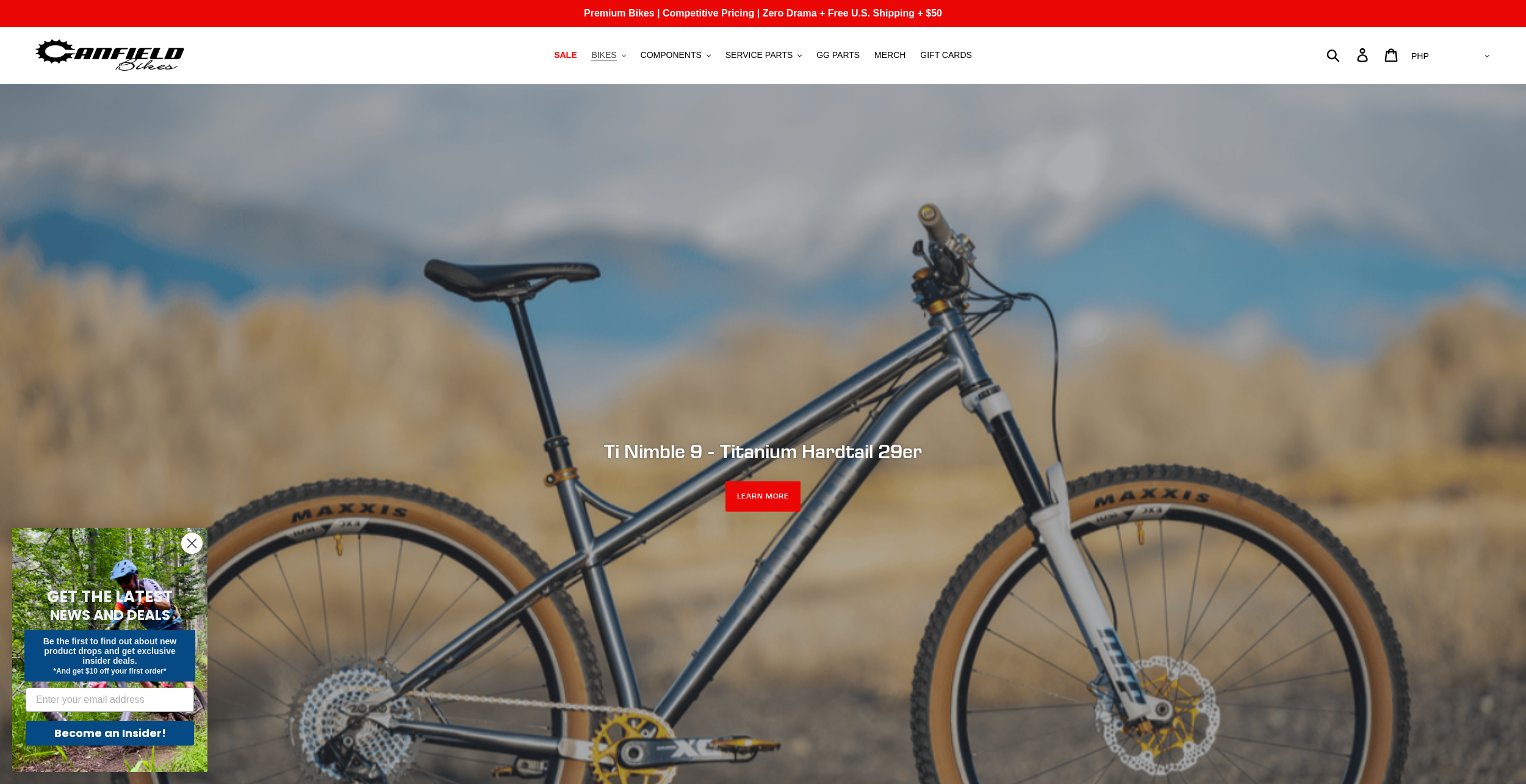
click at [616, 55] on span "BIKES" at bounding box center [603, 55] width 25 height 11
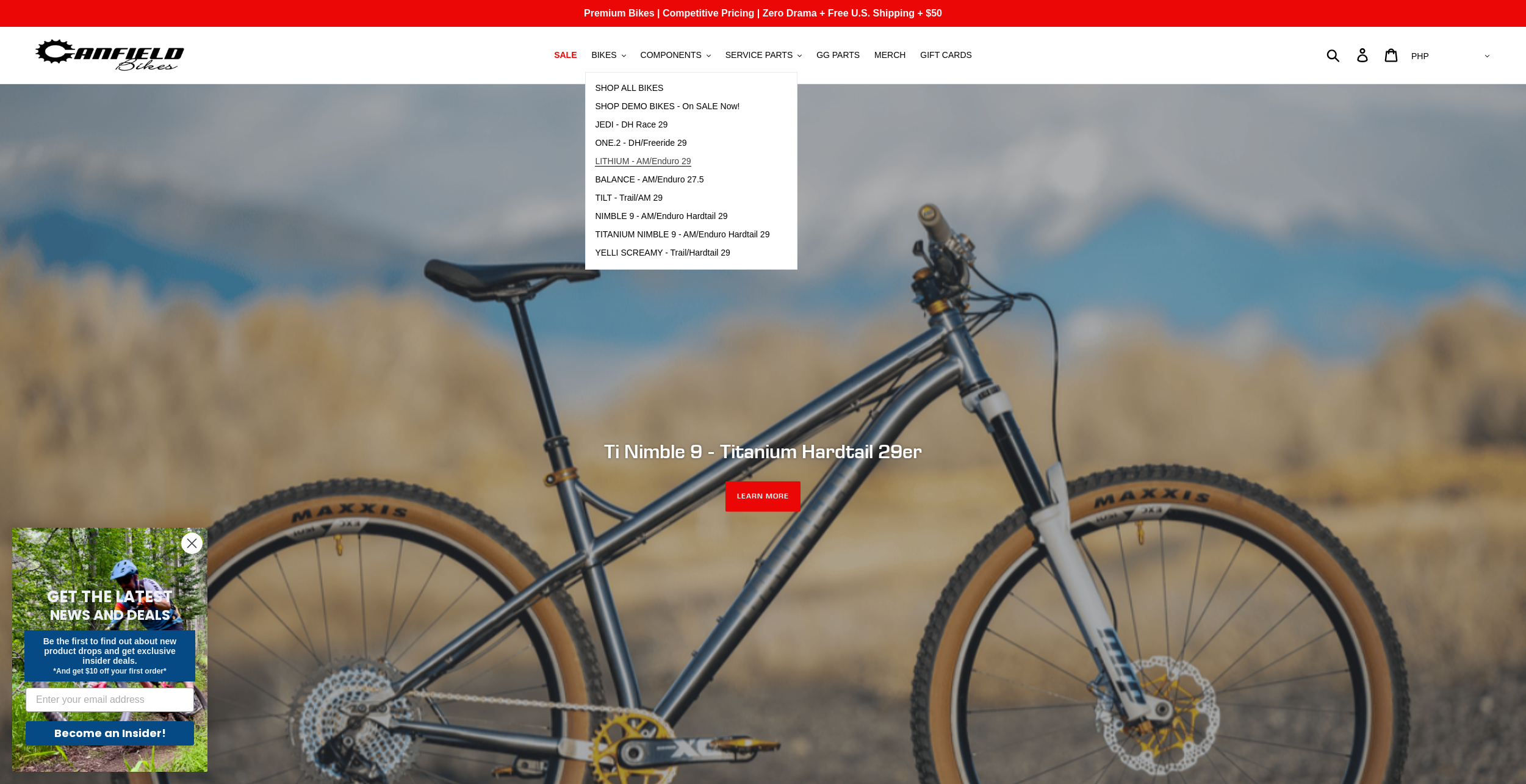
click at [638, 162] on span "LITHIUM - AM/Enduro 29" at bounding box center [642, 162] width 96 height 11
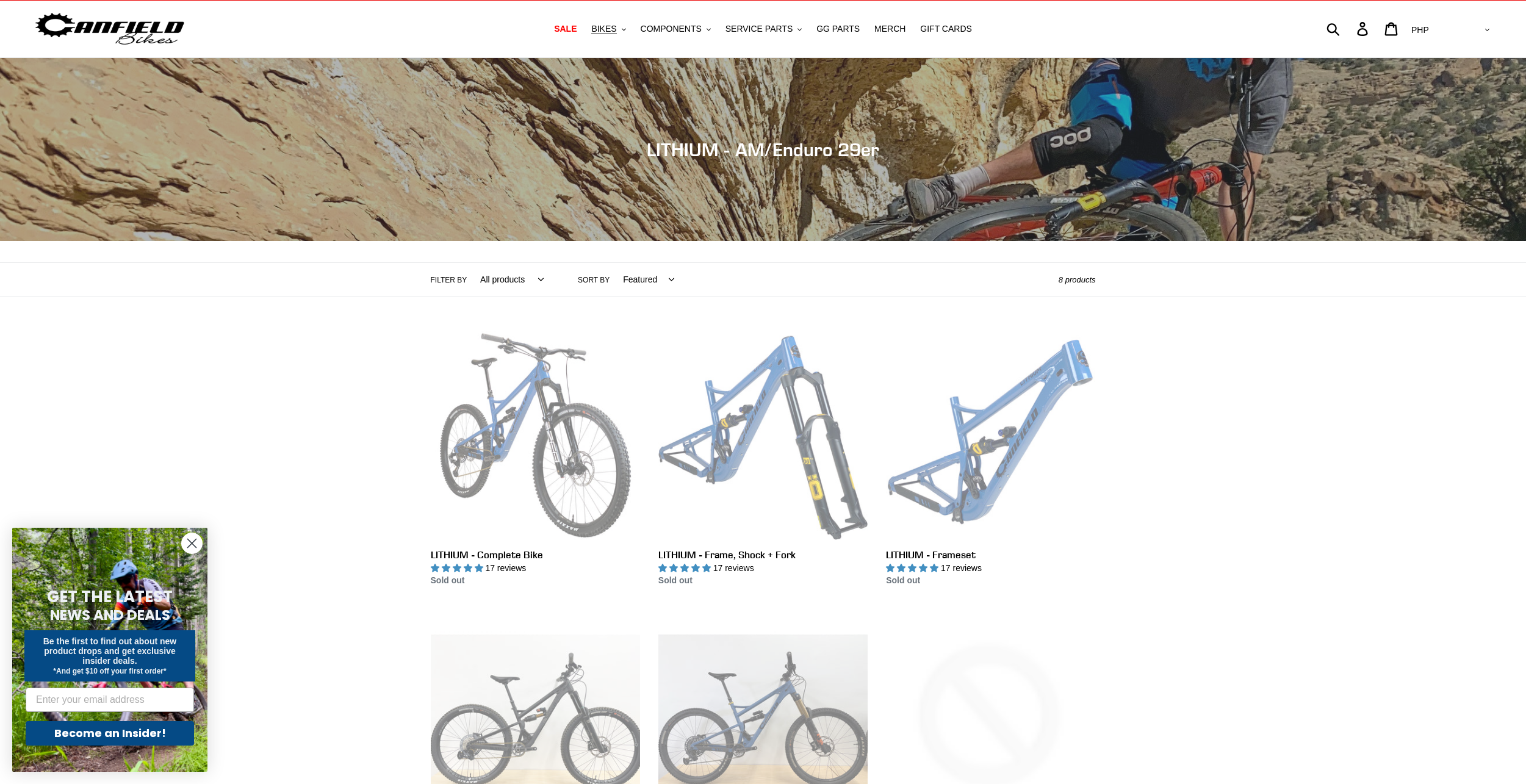
scroll to position [61, 0]
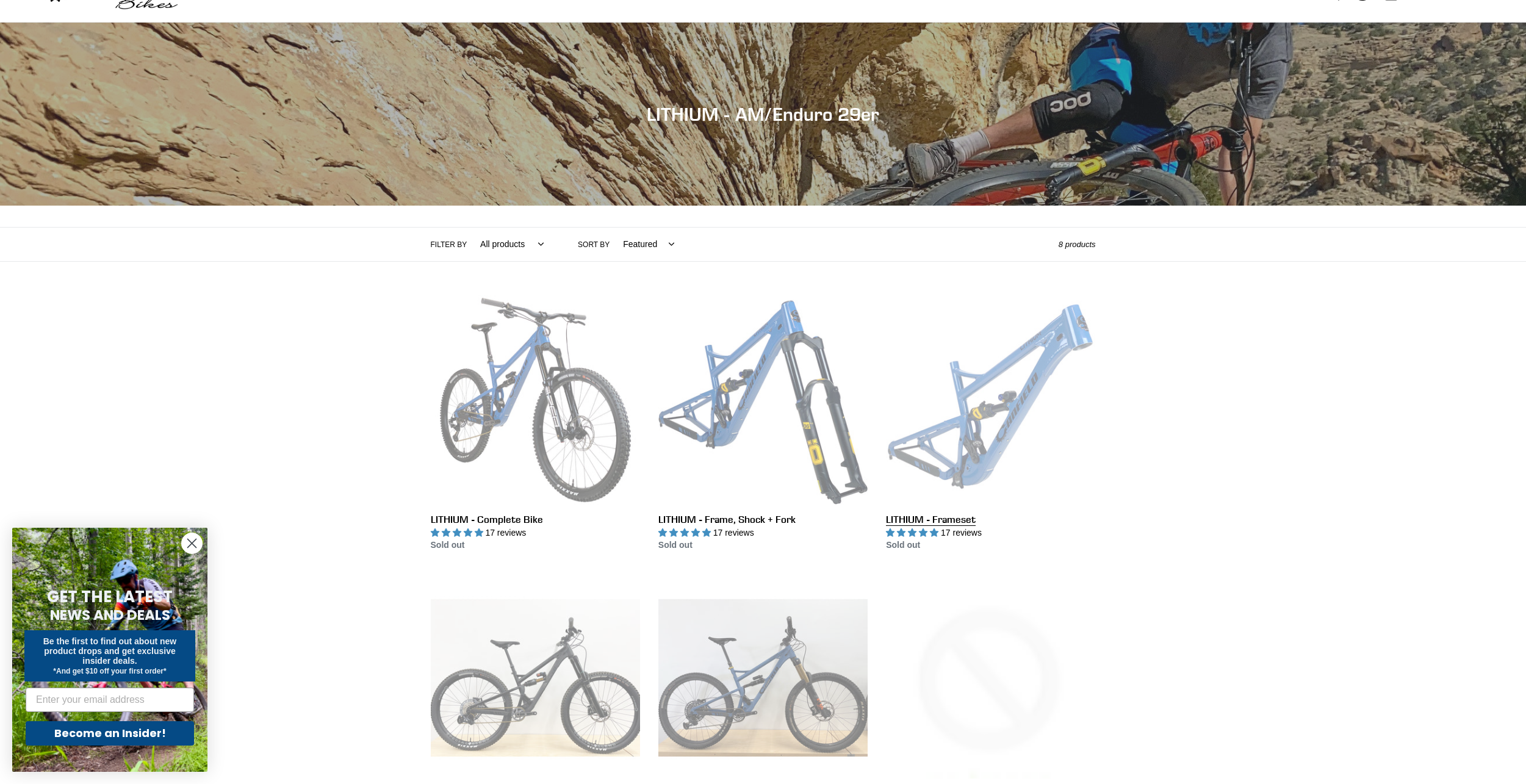
click at [943, 423] on link "LITHIUM - Frameset" at bounding box center [990, 423] width 209 height 256
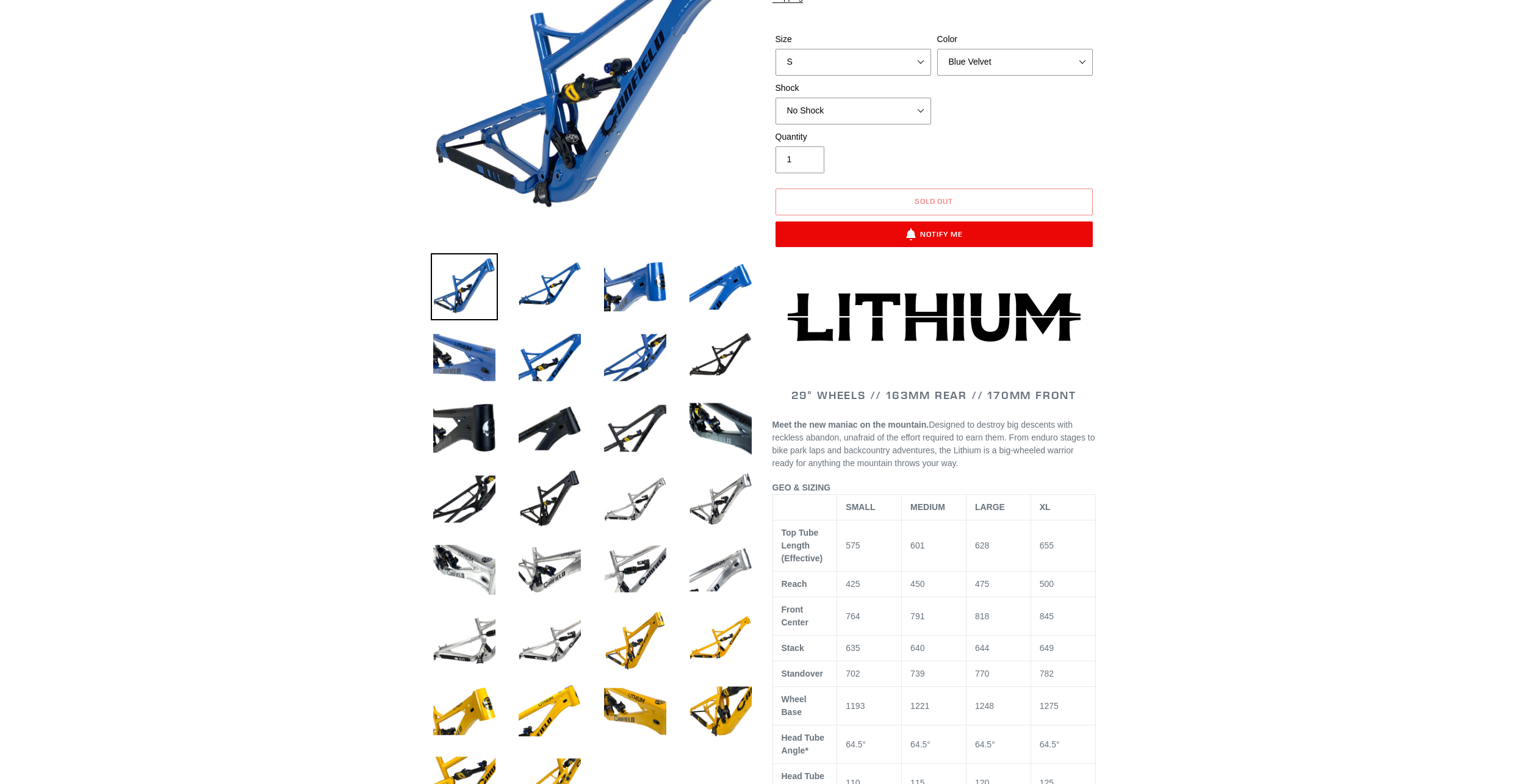
scroll to position [366, 0]
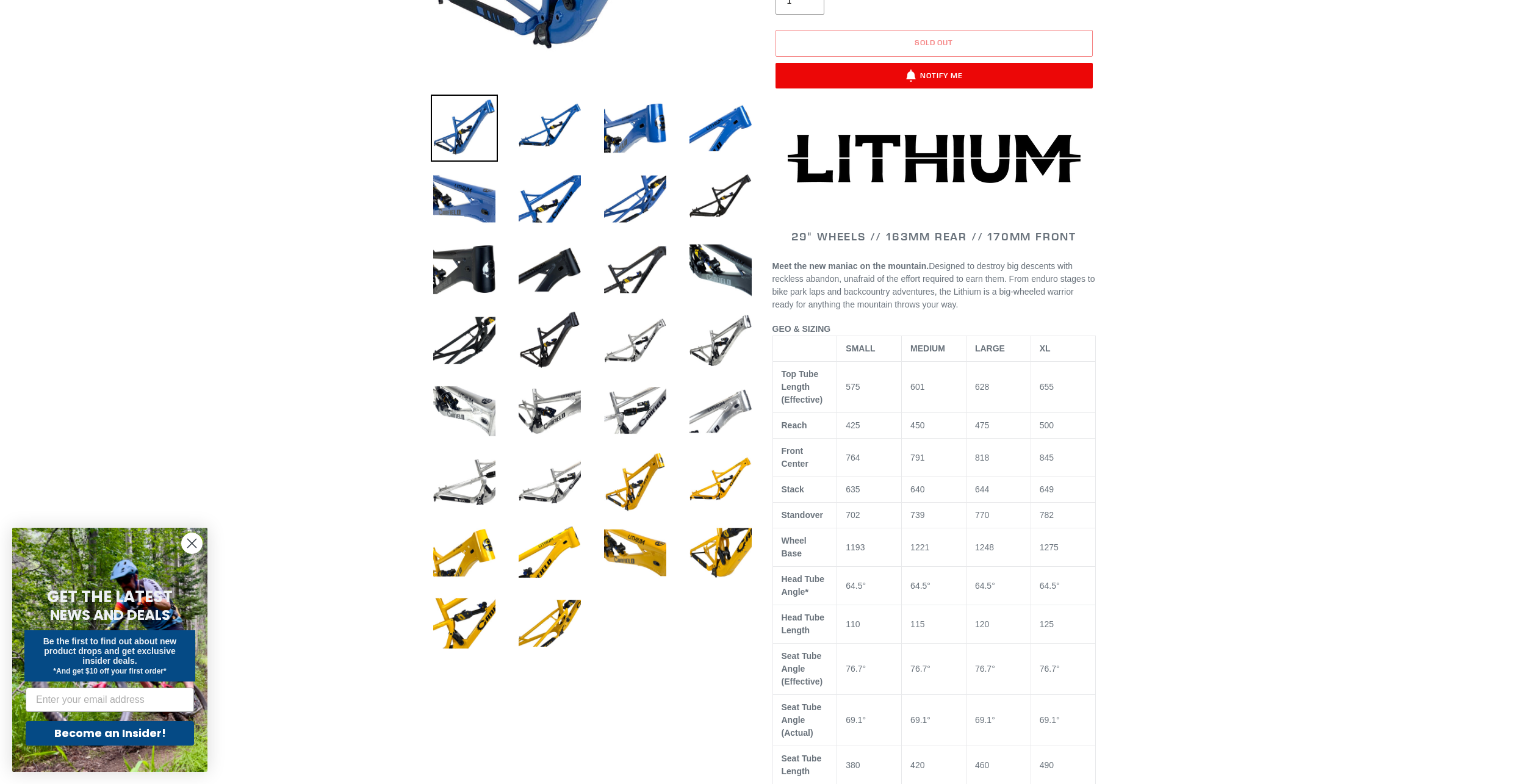
select select "highest-rating"
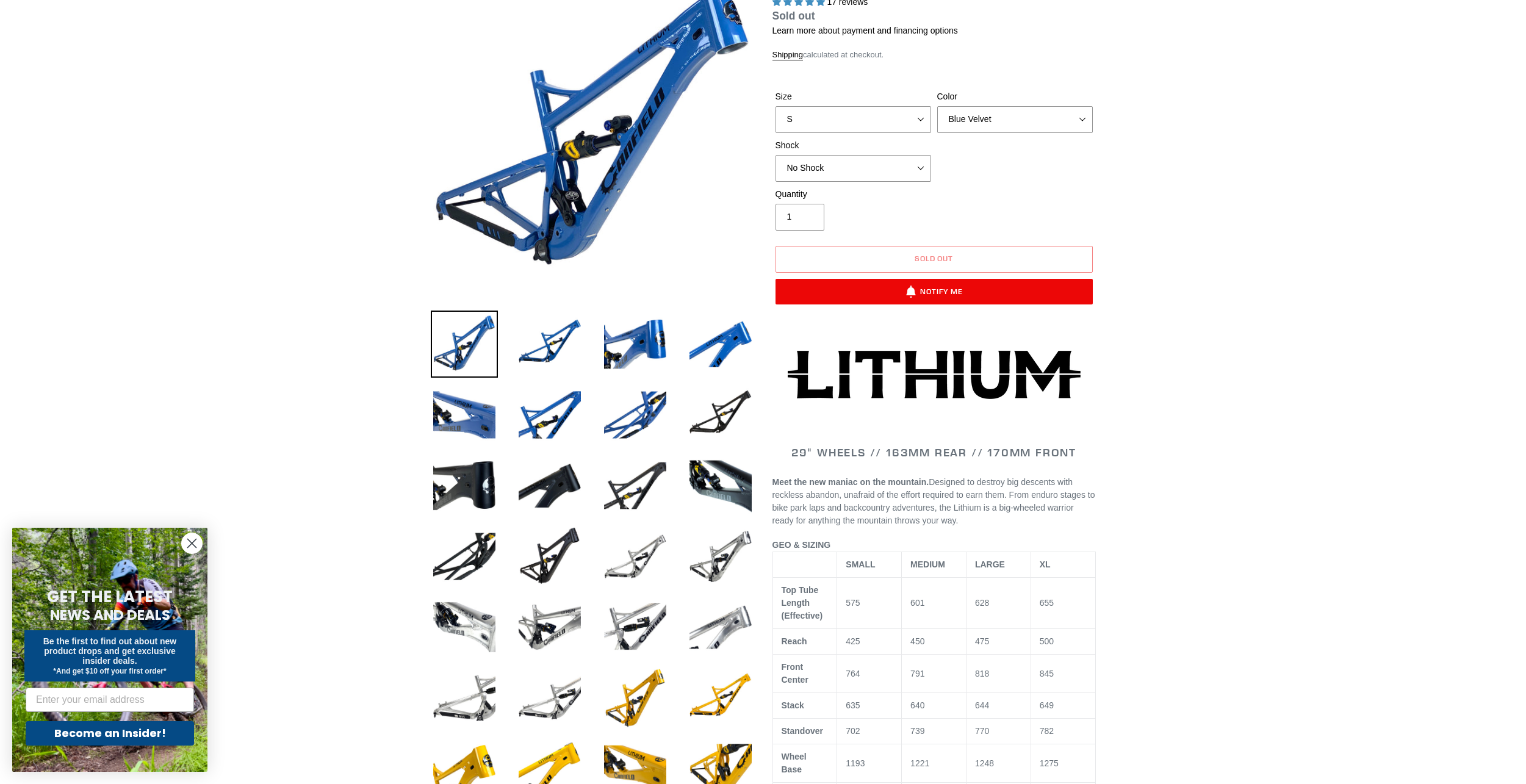
scroll to position [0, 0]
